Goal: Navigation & Orientation: Go to known website

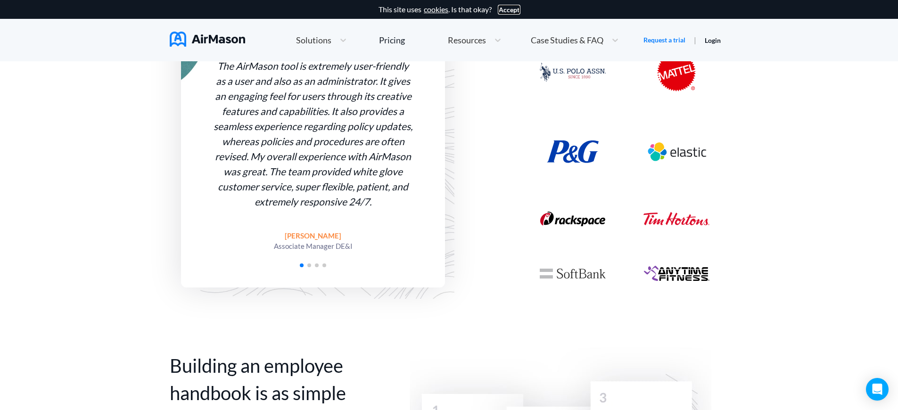
click at [509, 9] on button "Accept" at bounding box center [509, 10] width 21 height 8
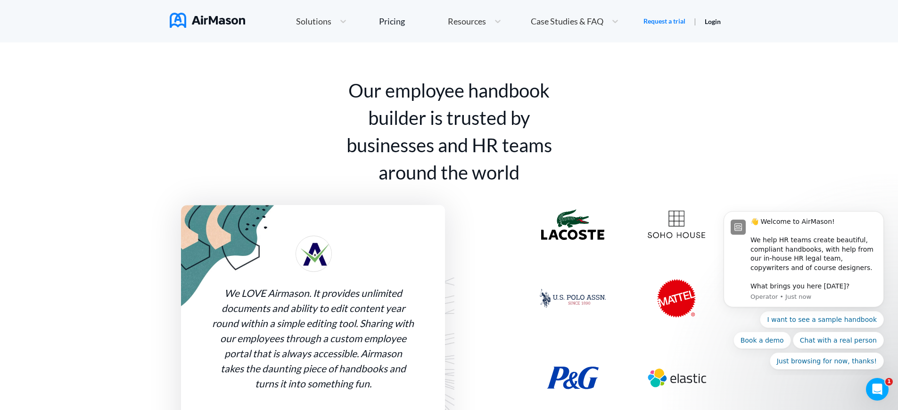
click at [713, 25] on link "Login" at bounding box center [713, 21] width 16 height 8
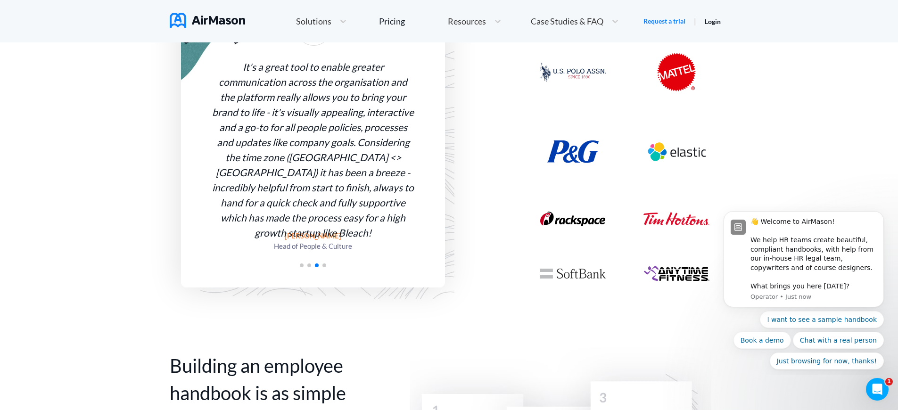
click at [713, 25] on link "Login" at bounding box center [713, 21] width 16 height 8
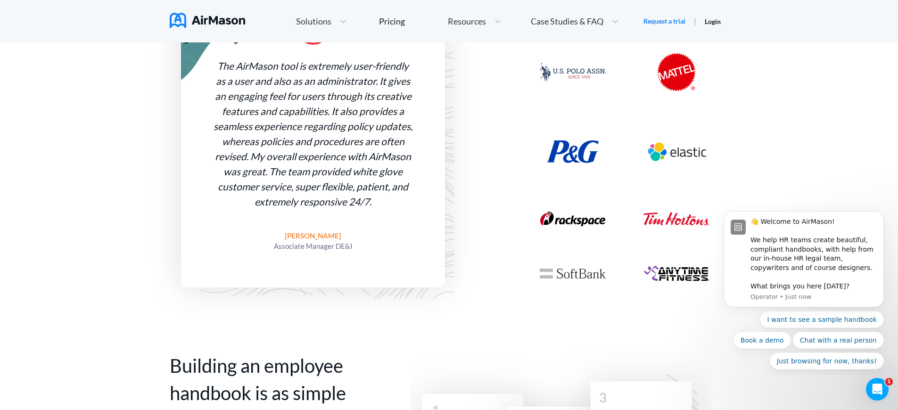
scroll to position [0, 264]
